Goal: Task Accomplishment & Management: Complete application form

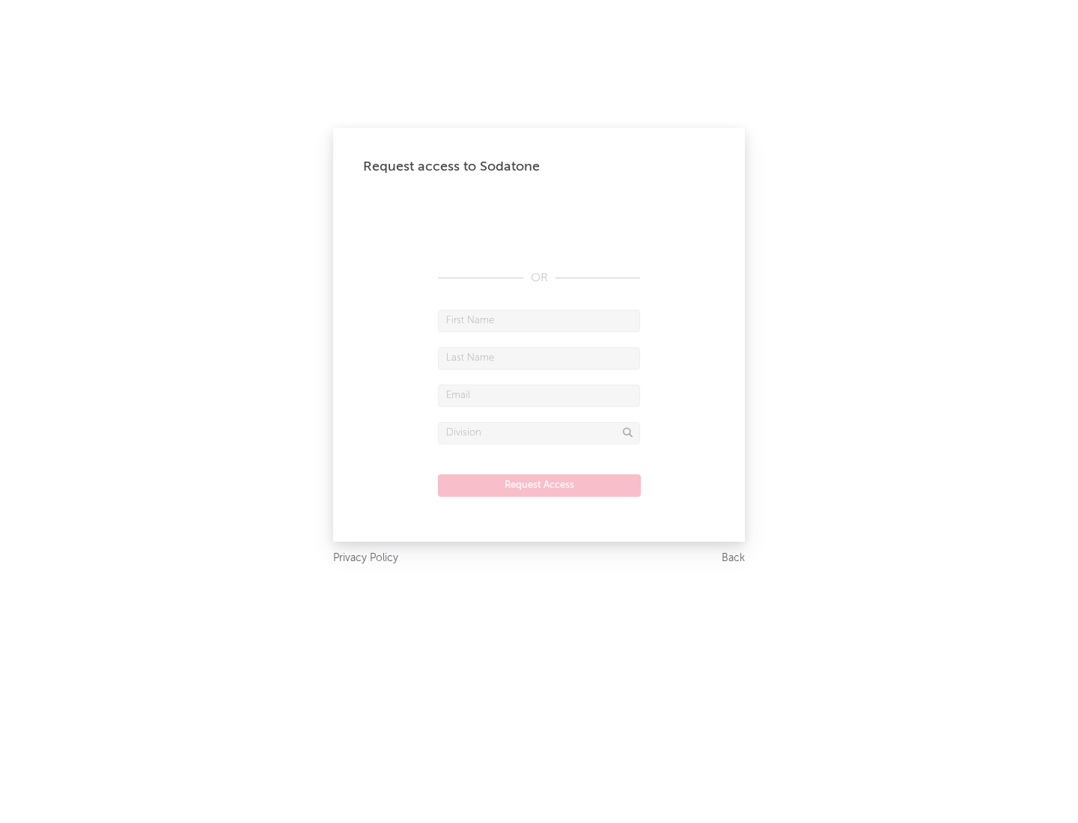
click at [539, 320] on input "text" at bounding box center [539, 321] width 202 height 22
type input "[PERSON_NAME]"
click at [539, 358] on input "text" at bounding box center [539, 358] width 202 height 22
type input "[PERSON_NAME]"
click at [539, 395] on input "text" at bounding box center [539, 396] width 202 height 22
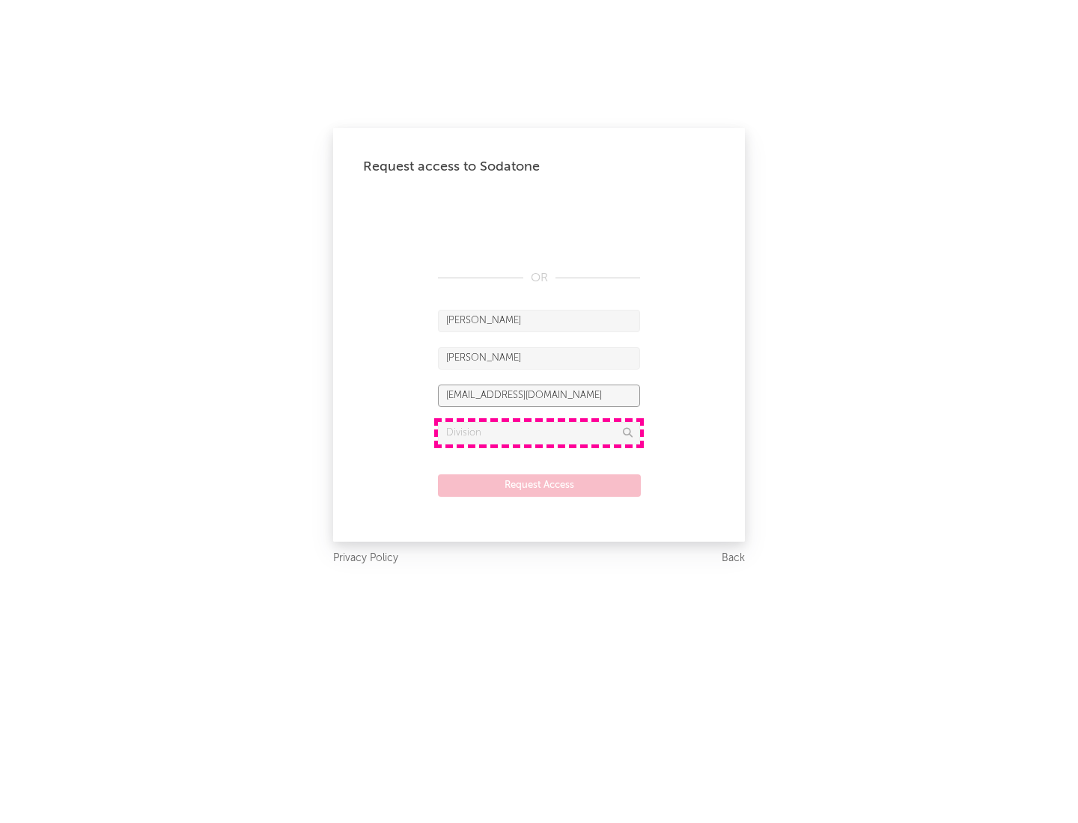
type input "[EMAIL_ADDRESS][DOMAIN_NAME]"
click at [539, 433] on input "text" at bounding box center [539, 433] width 202 height 22
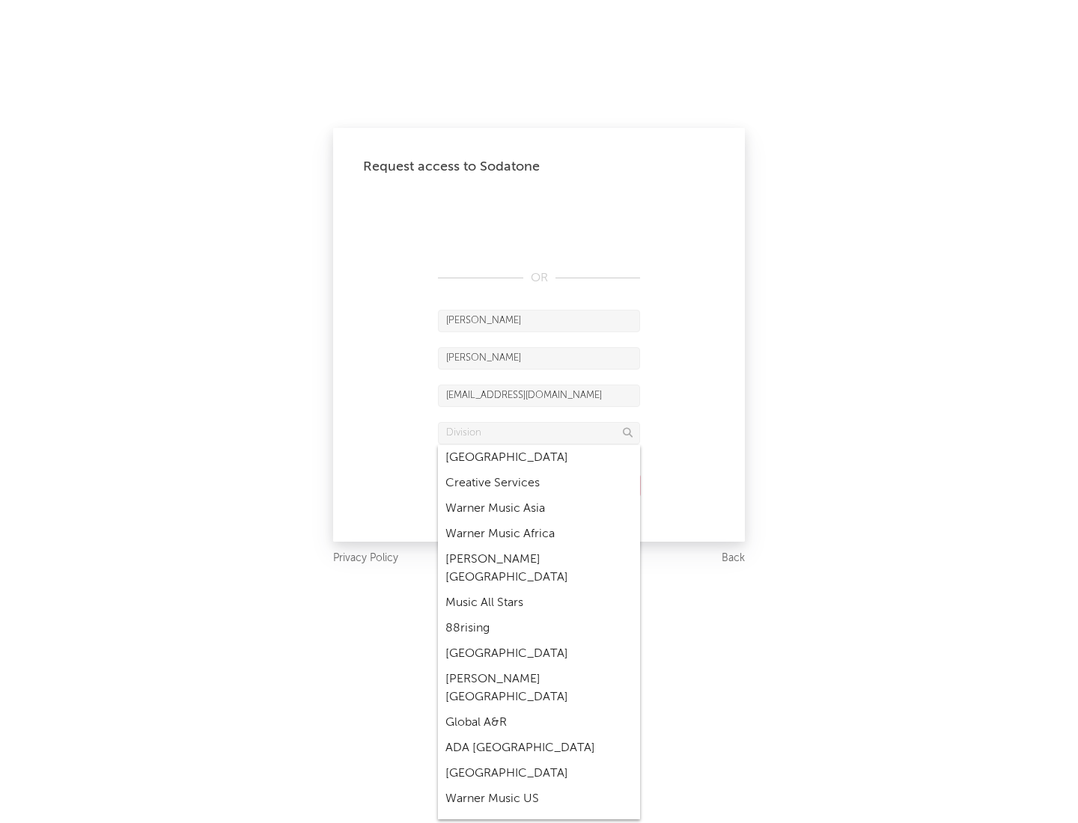
click at [539, 590] on div "Music All Stars" at bounding box center [539, 602] width 202 height 25
type input "Music All Stars"
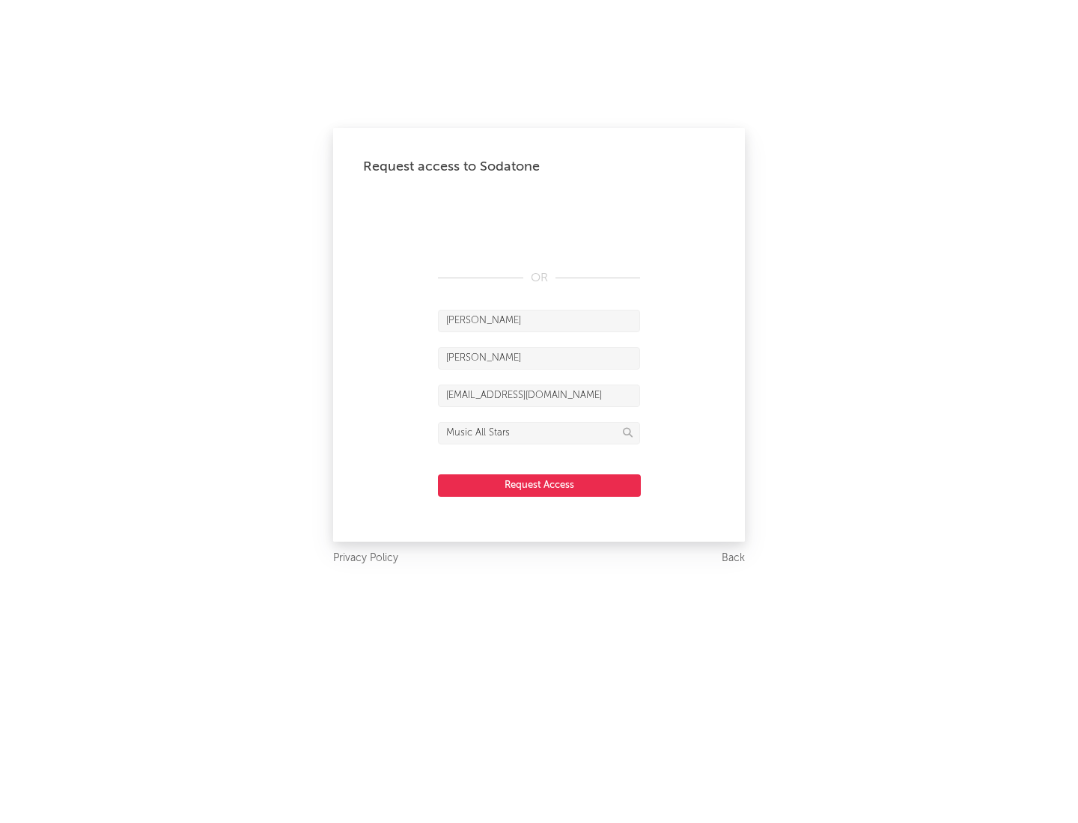
click at [539, 485] on button "Request Access" at bounding box center [539, 485] width 203 height 22
